Goal: Information Seeking & Learning: Learn about a topic

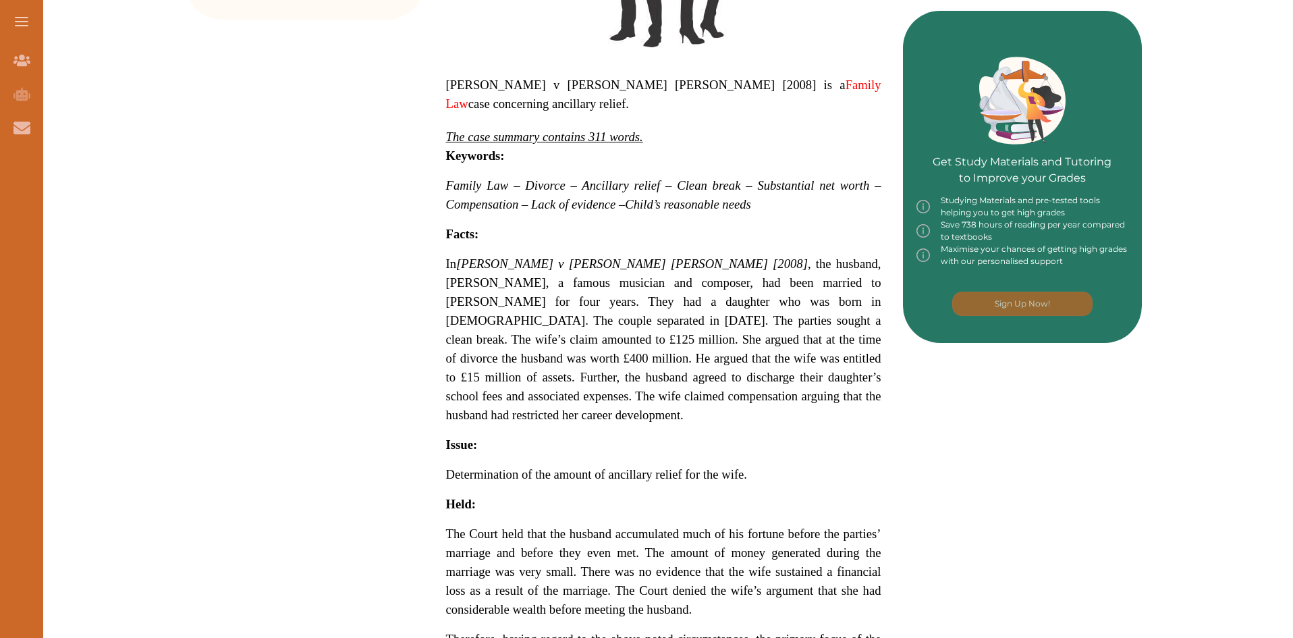
scroll to position [675, 0]
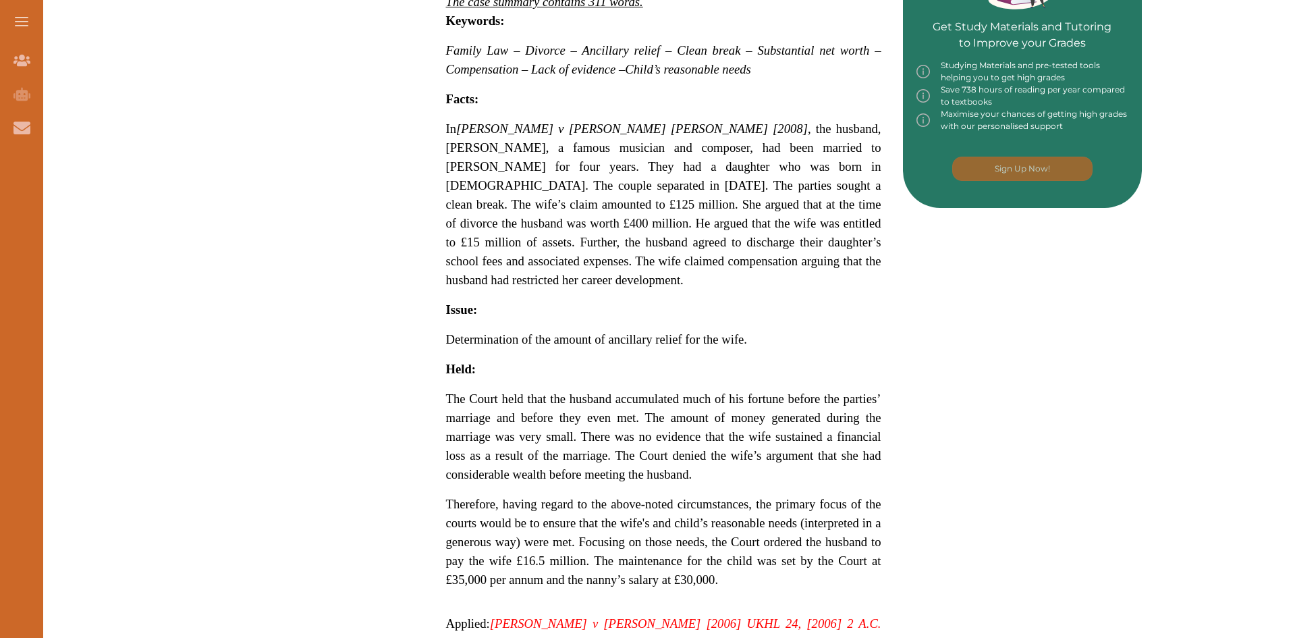
drag, startPoint x: 550, startPoint y: 387, endPoint x: 706, endPoint y: 399, distance: 156.9
click at [706, 399] on span "The Court held that the husband accumulated much of his fortune before the part…" at bounding box center [663, 436] width 435 height 90
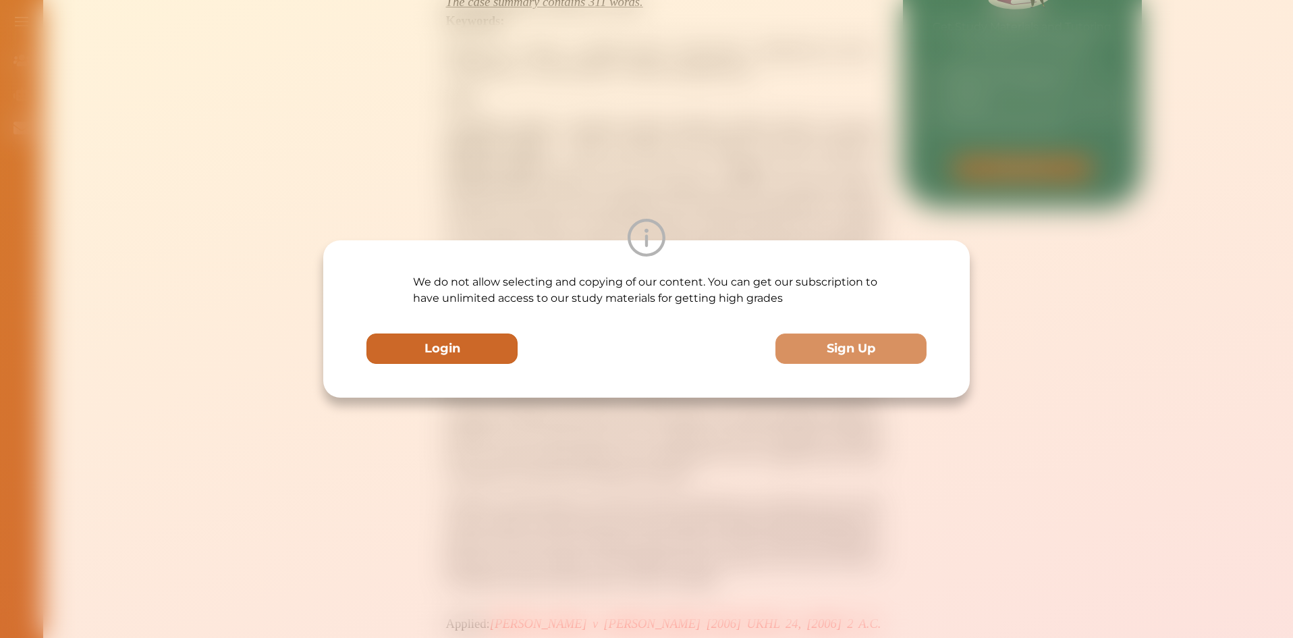
click at [493, 343] on button "Login" at bounding box center [441, 348] width 151 height 30
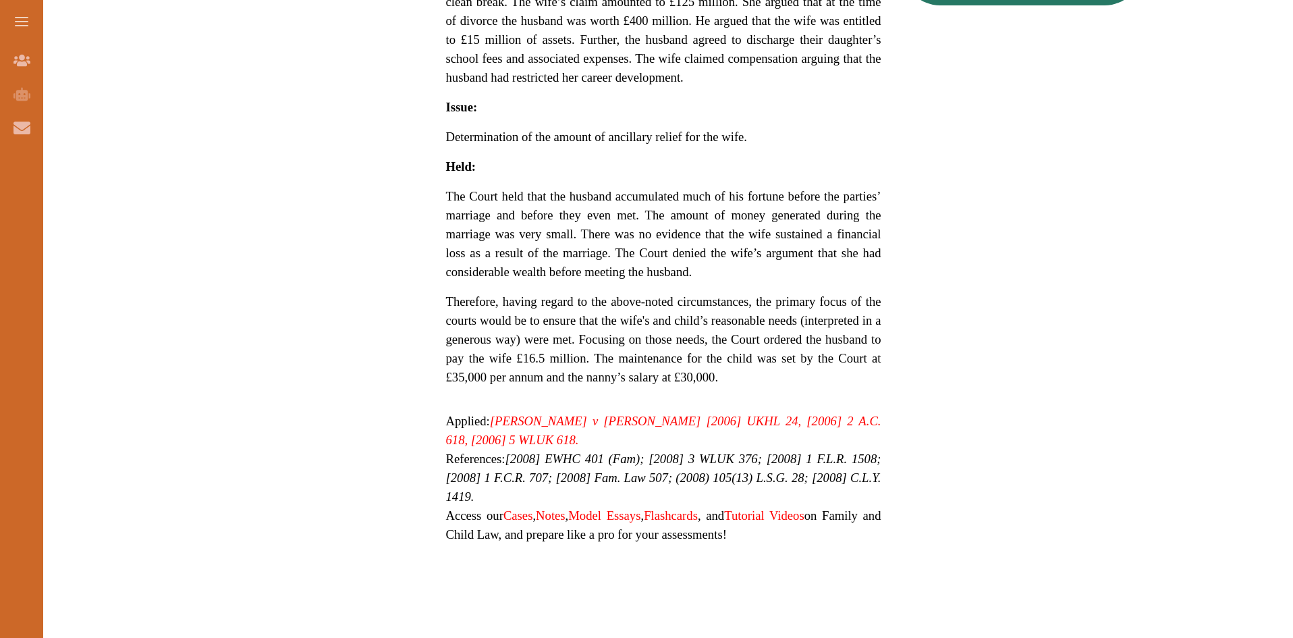
scroll to position [810, 0]
